Goal: Information Seeking & Learning: Check status

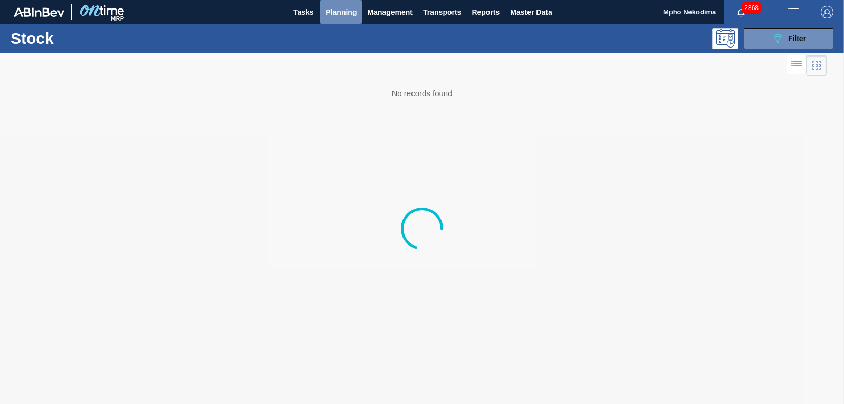
click at [342, 16] on span "Planning" at bounding box center [341, 12] width 31 height 13
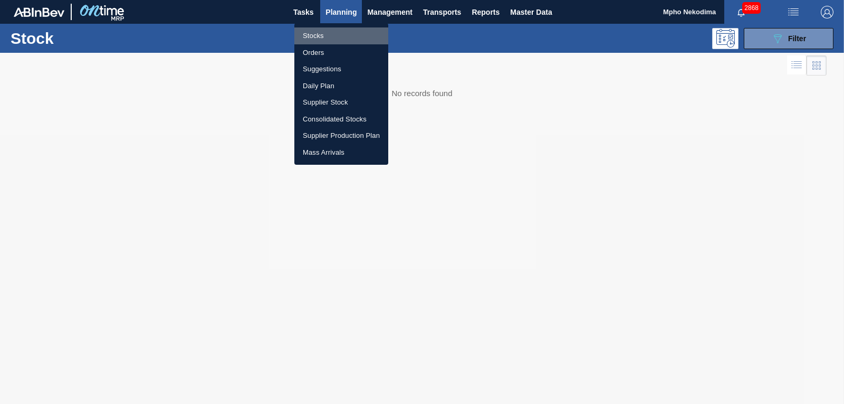
click at [318, 36] on li "Stocks" at bounding box center [341, 35] width 94 height 17
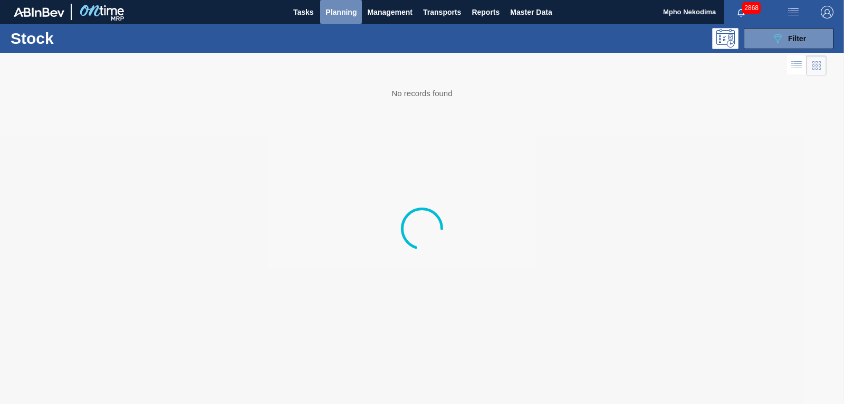
click at [333, 12] on span "Planning" at bounding box center [341, 12] width 31 height 13
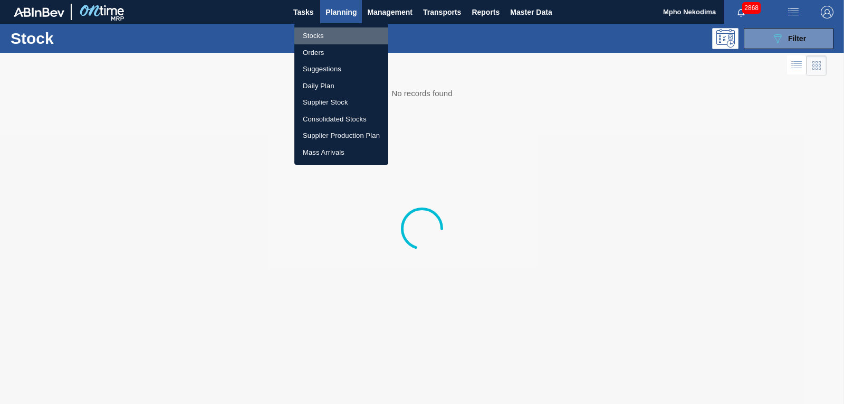
click at [313, 35] on li "Stocks" at bounding box center [341, 35] width 94 height 17
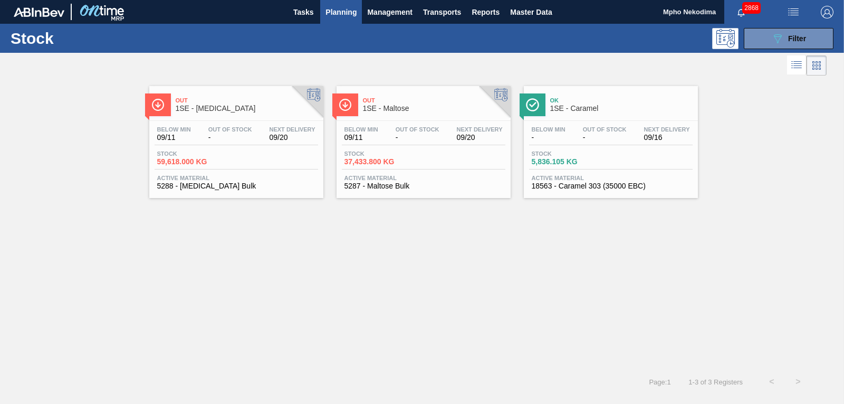
click at [210, 184] on span "5288 - [MEDICAL_DATA] Bulk" at bounding box center [236, 186] width 158 height 8
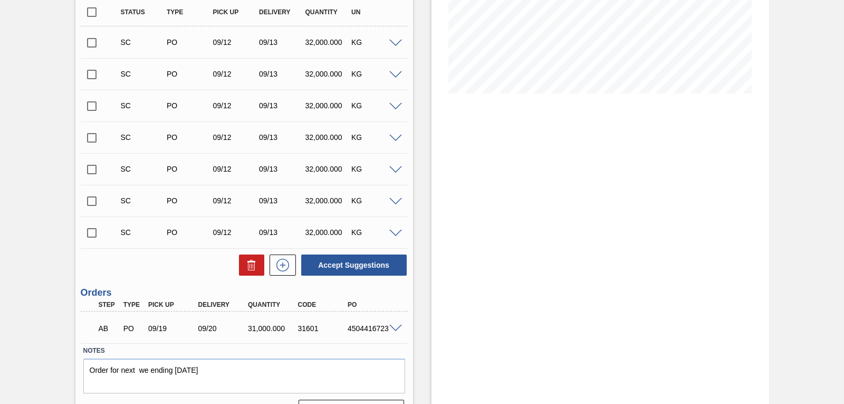
scroll to position [241, 0]
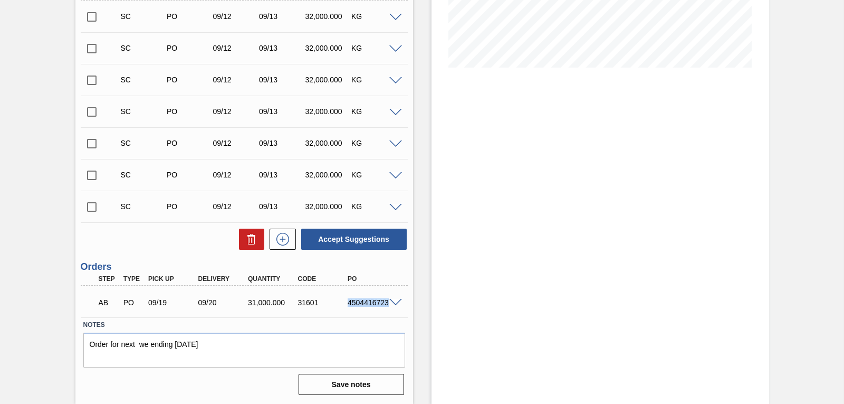
drag, startPoint x: 348, startPoint y: 301, endPoint x: 390, endPoint y: 307, distance: 42.1
click at [390, 307] on div "AB PO 09/19 09/20 31,000.000 31601 4504416723" at bounding box center [244, 301] width 327 height 26
copy div "4504416723"
